Goal: Information Seeking & Learning: Check status

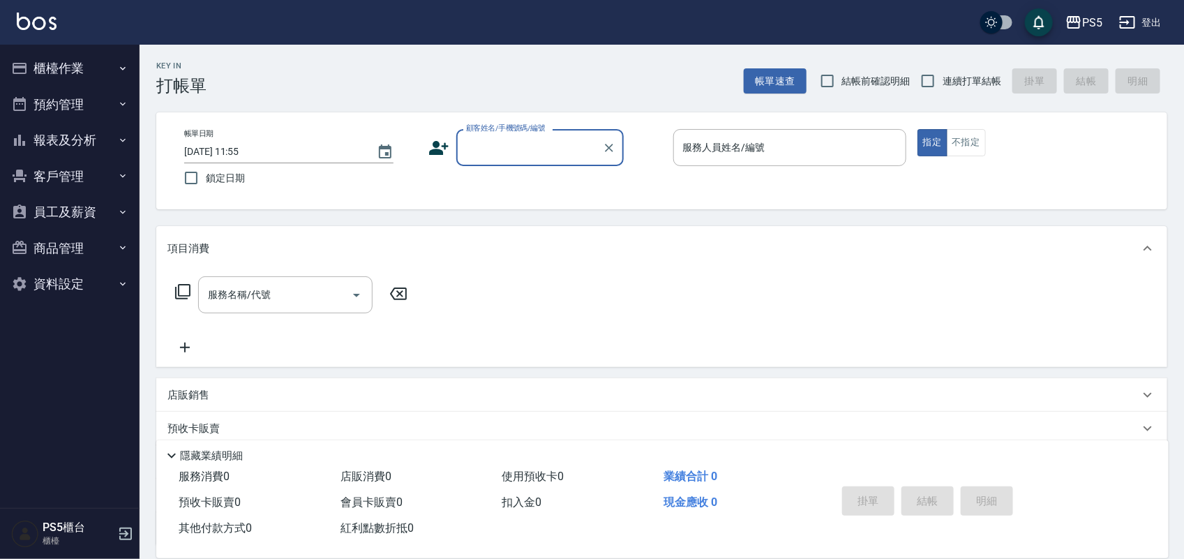
click at [49, 72] on button "櫃檯作業" at bounding box center [70, 68] width 128 height 36
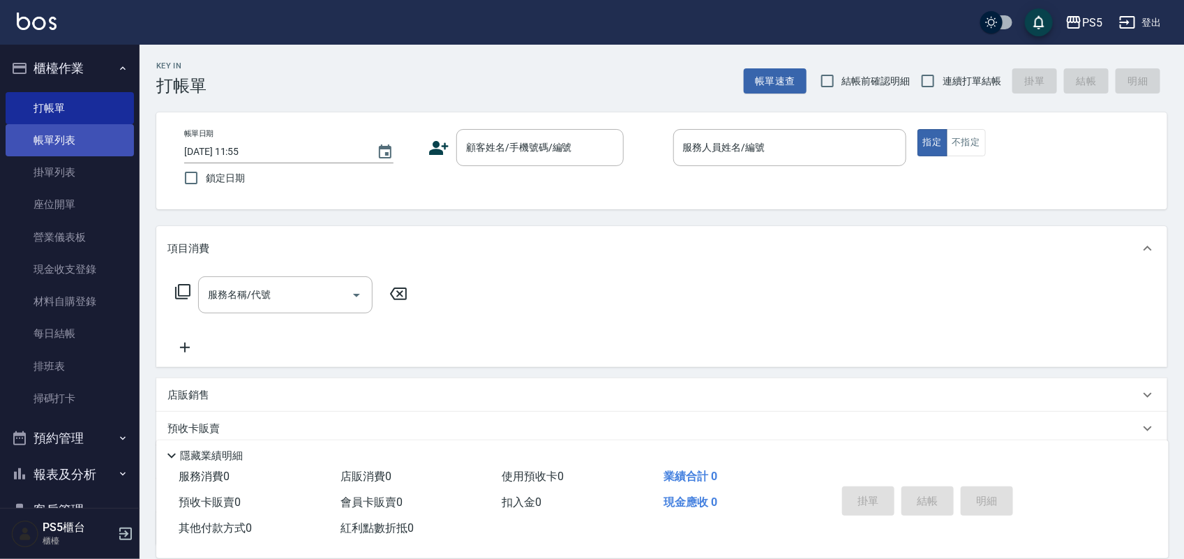
click at [33, 138] on link "帳單列表" at bounding box center [70, 140] width 128 height 32
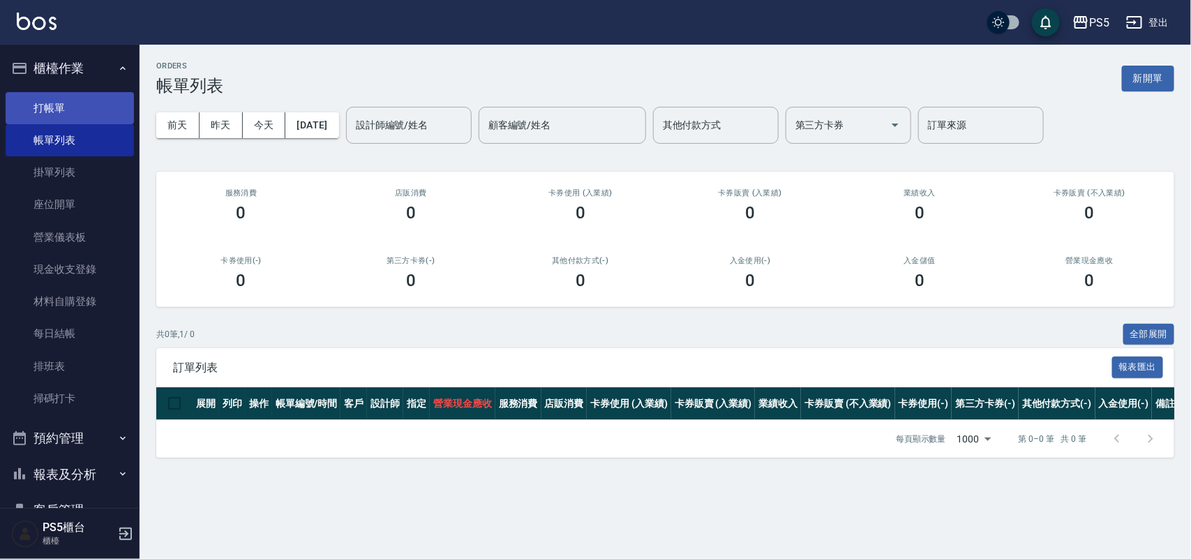
click at [56, 109] on link "打帳單" at bounding box center [70, 108] width 128 height 32
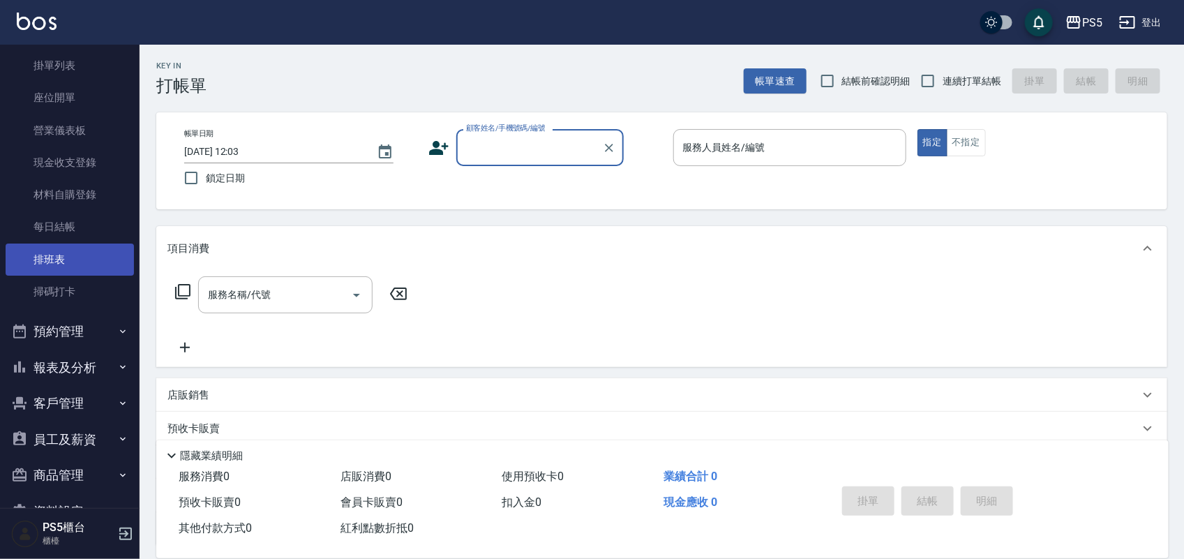
scroll to position [144, 0]
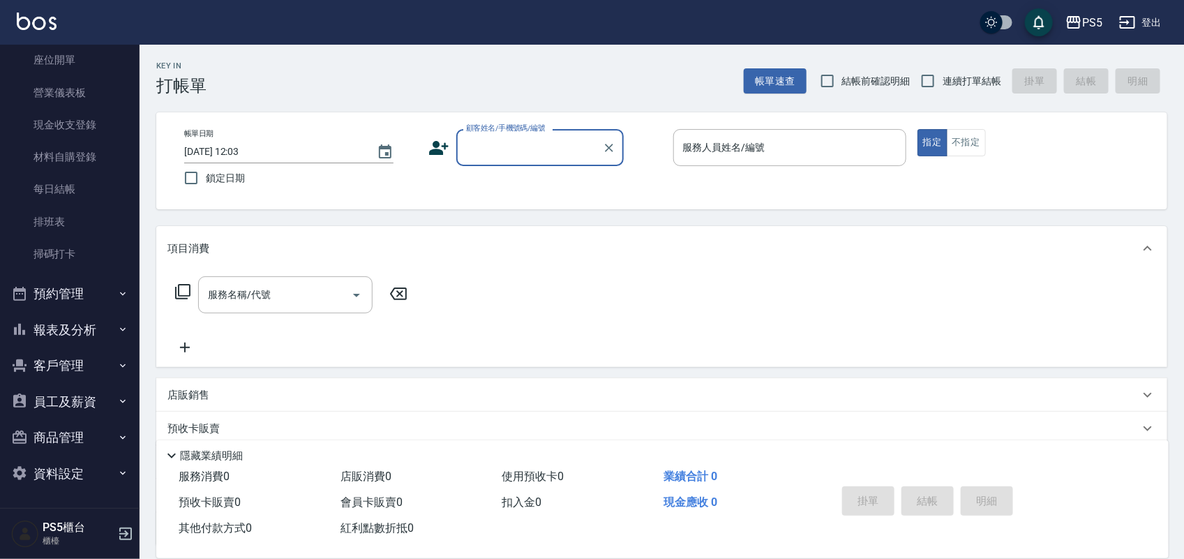
click at [99, 319] on button "報表及分析" at bounding box center [70, 330] width 128 height 36
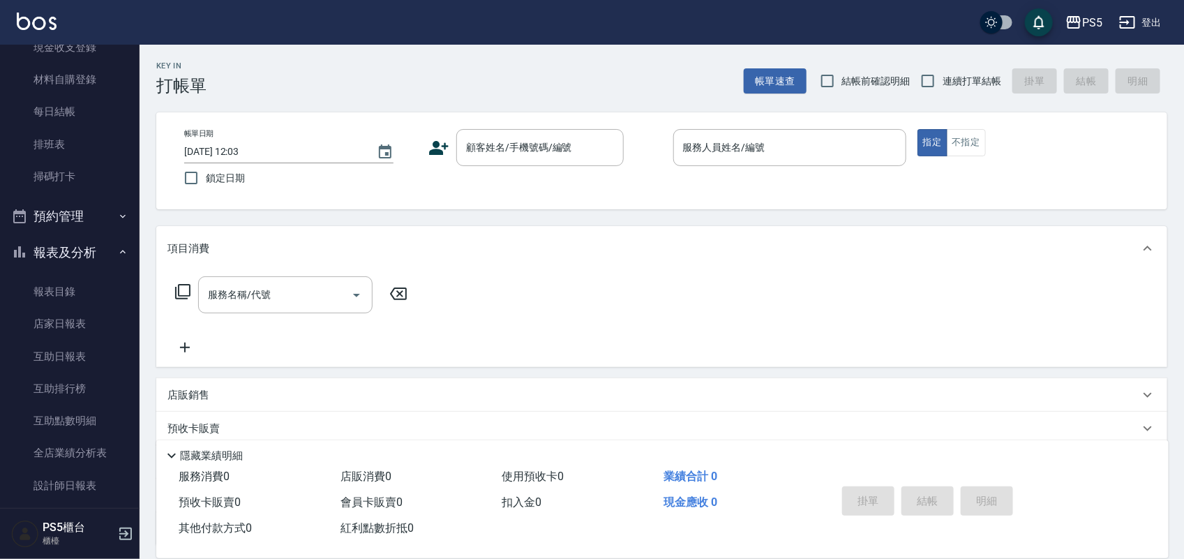
scroll to position [319, 0]
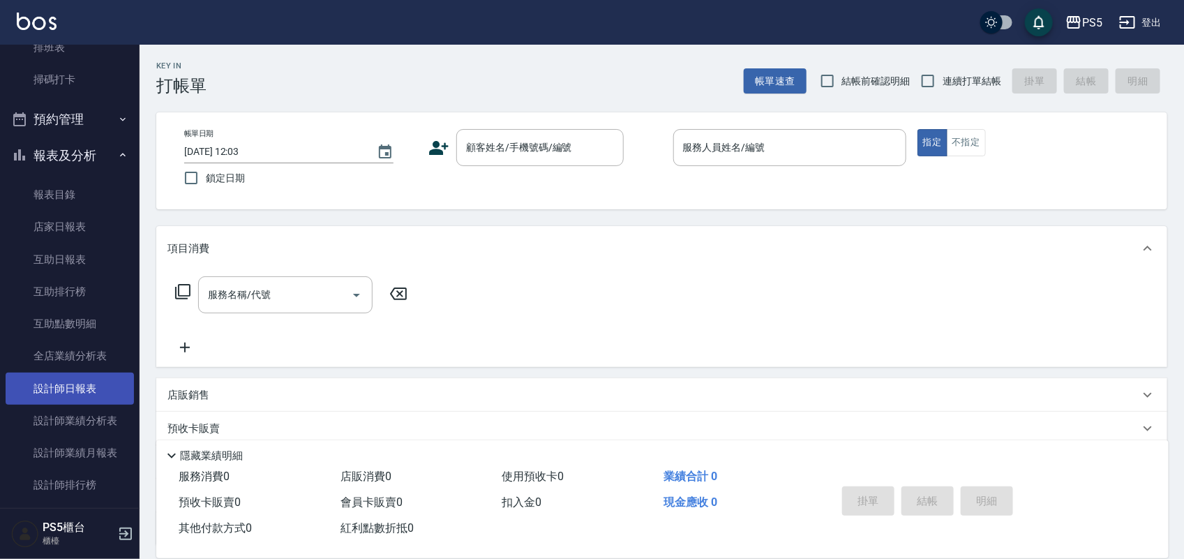
click at [73, 387] on link "設計師日報表" at bounding box center [70, 388] width 128 height 32
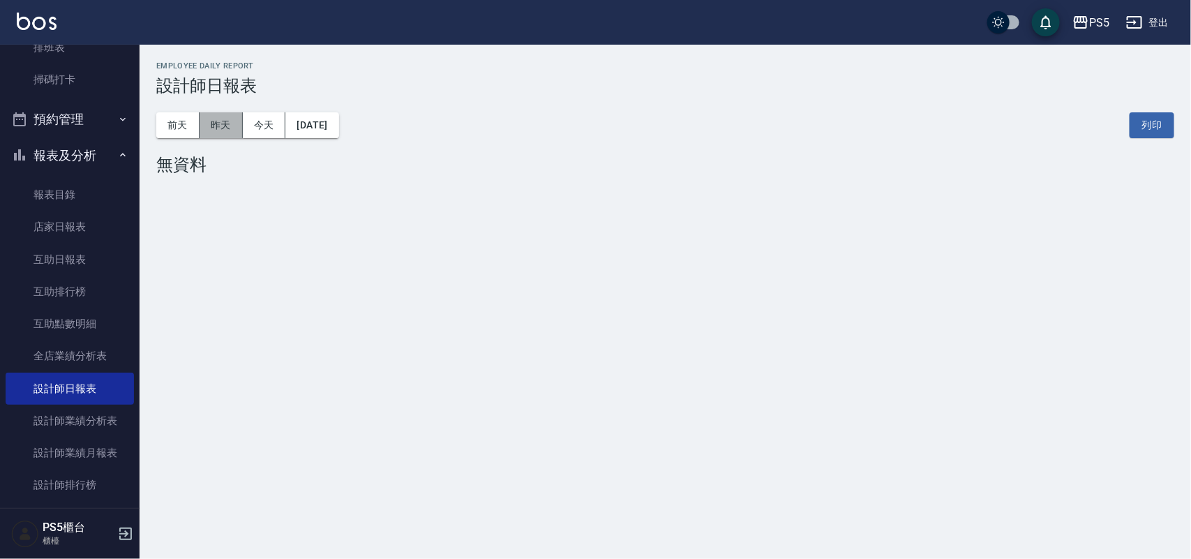
click at [223, 120] on button "昨天" at bounding box center [220, 125] width 43 height 26
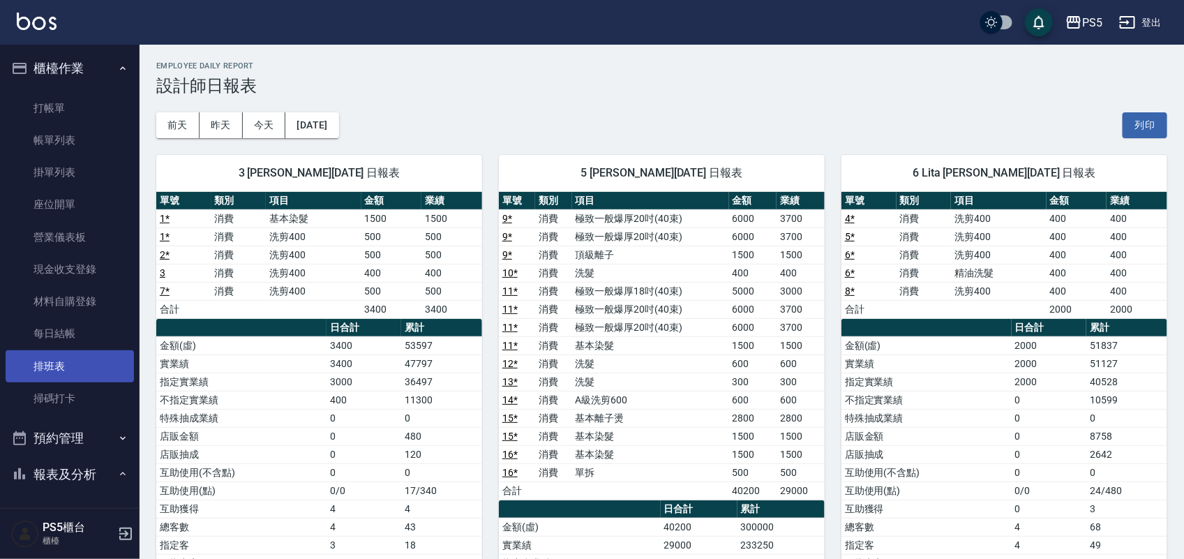
click at [13, 367] on link "排班表" at bounding box center [70, 366] width 128 height 32
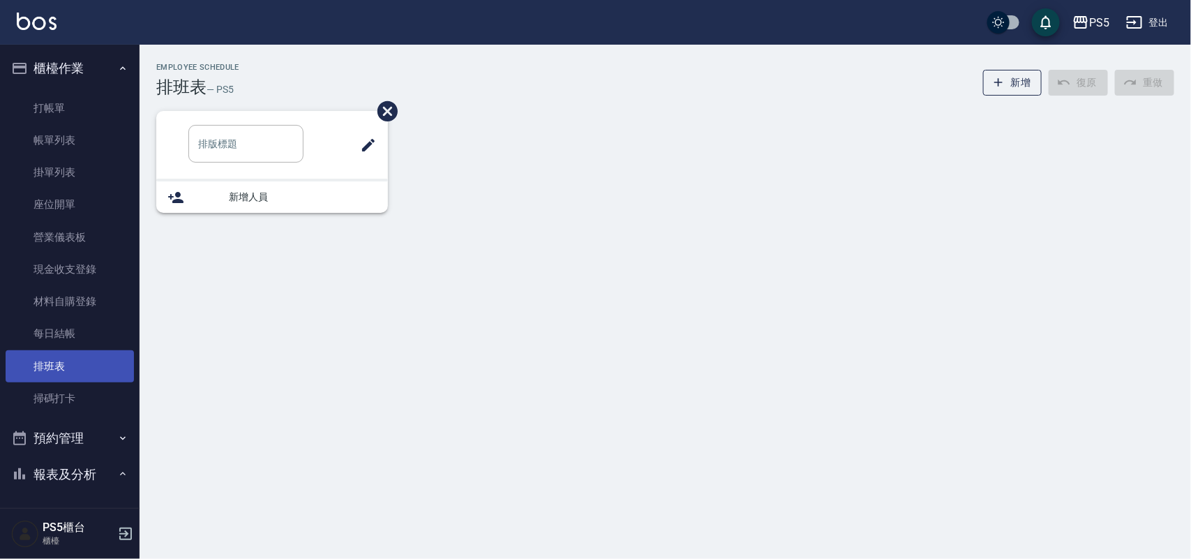
type input "洗髮"
